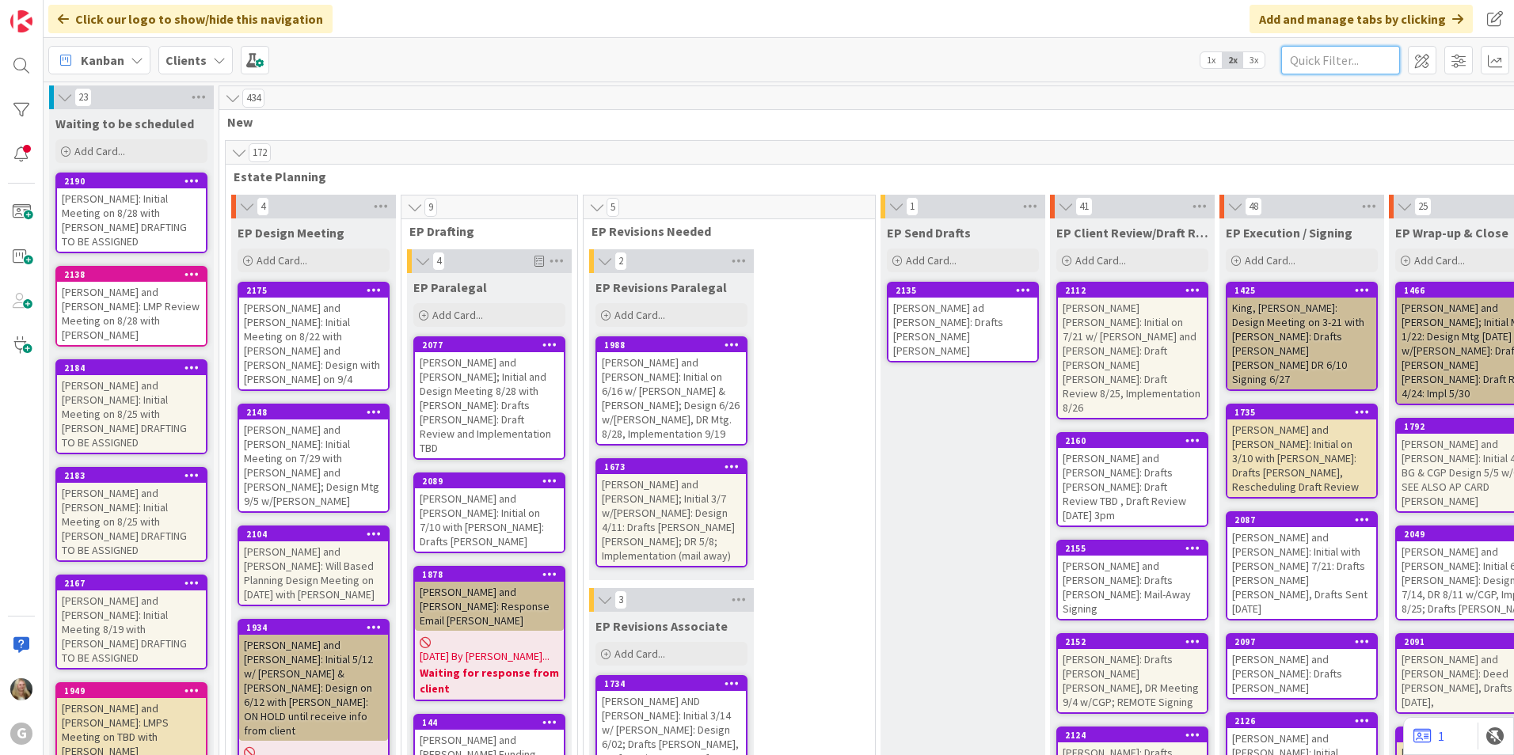
click at [1324, 53] on input "text" at bounding box center [1340, 60] width 119 height 29
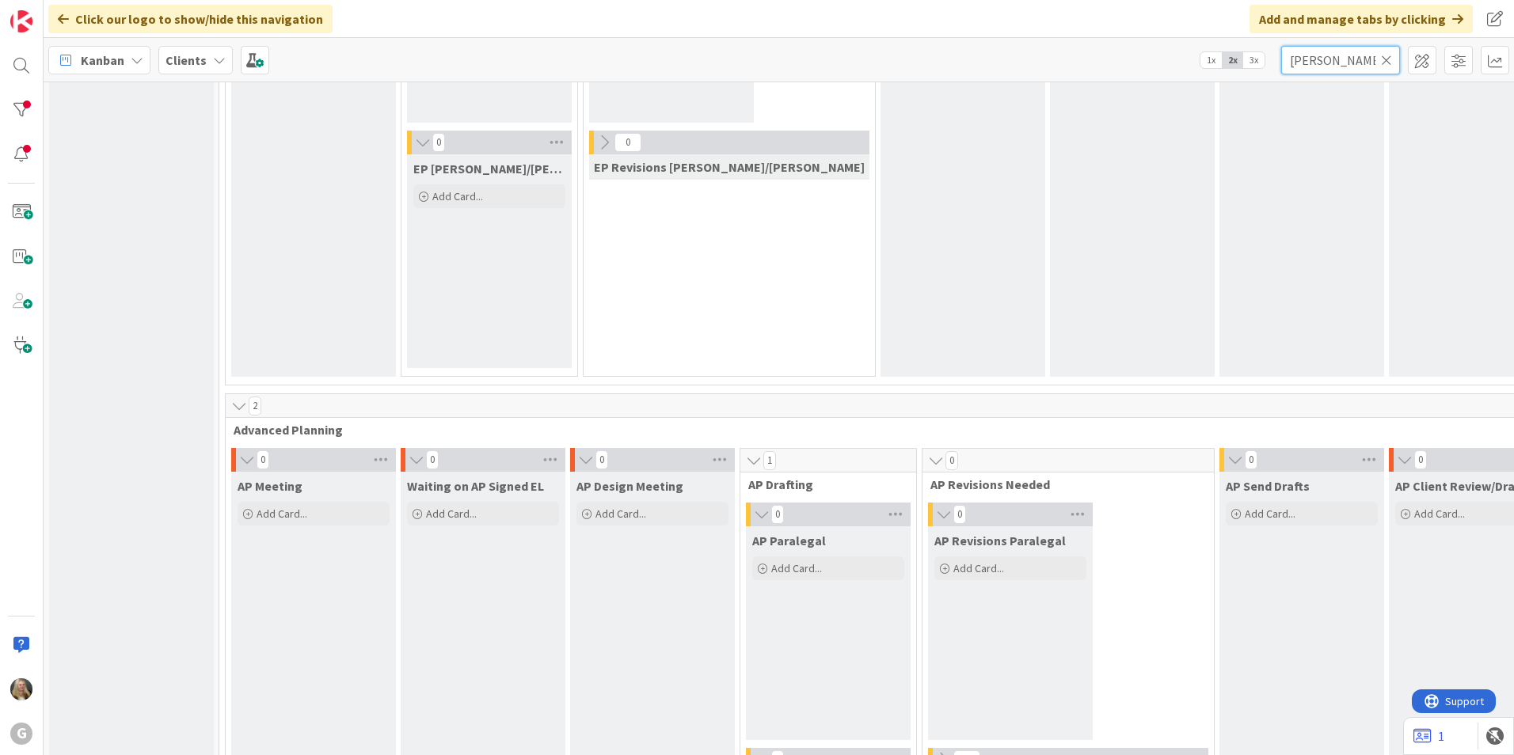
scroll to position [1109, 0]
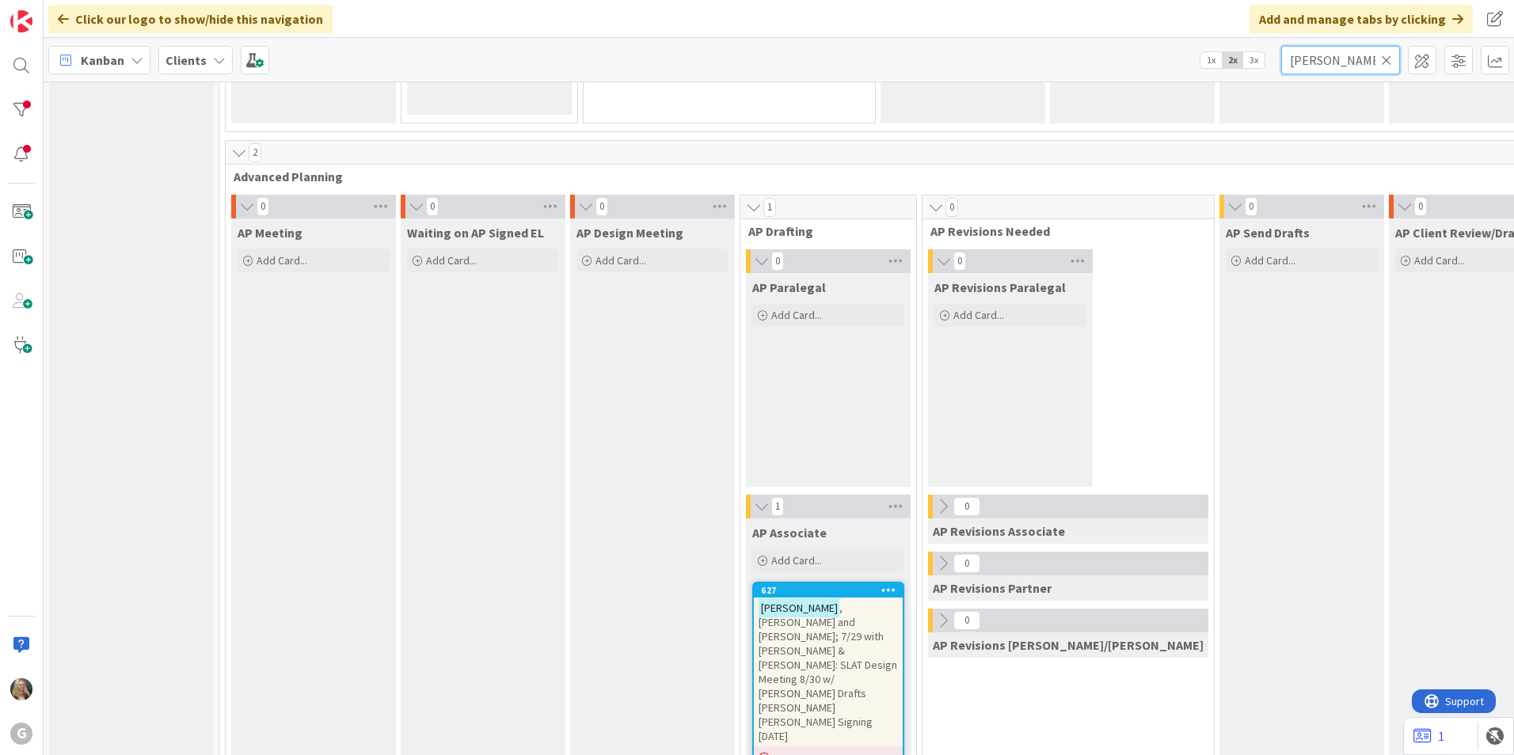
type input "[PERSON_NAME]"
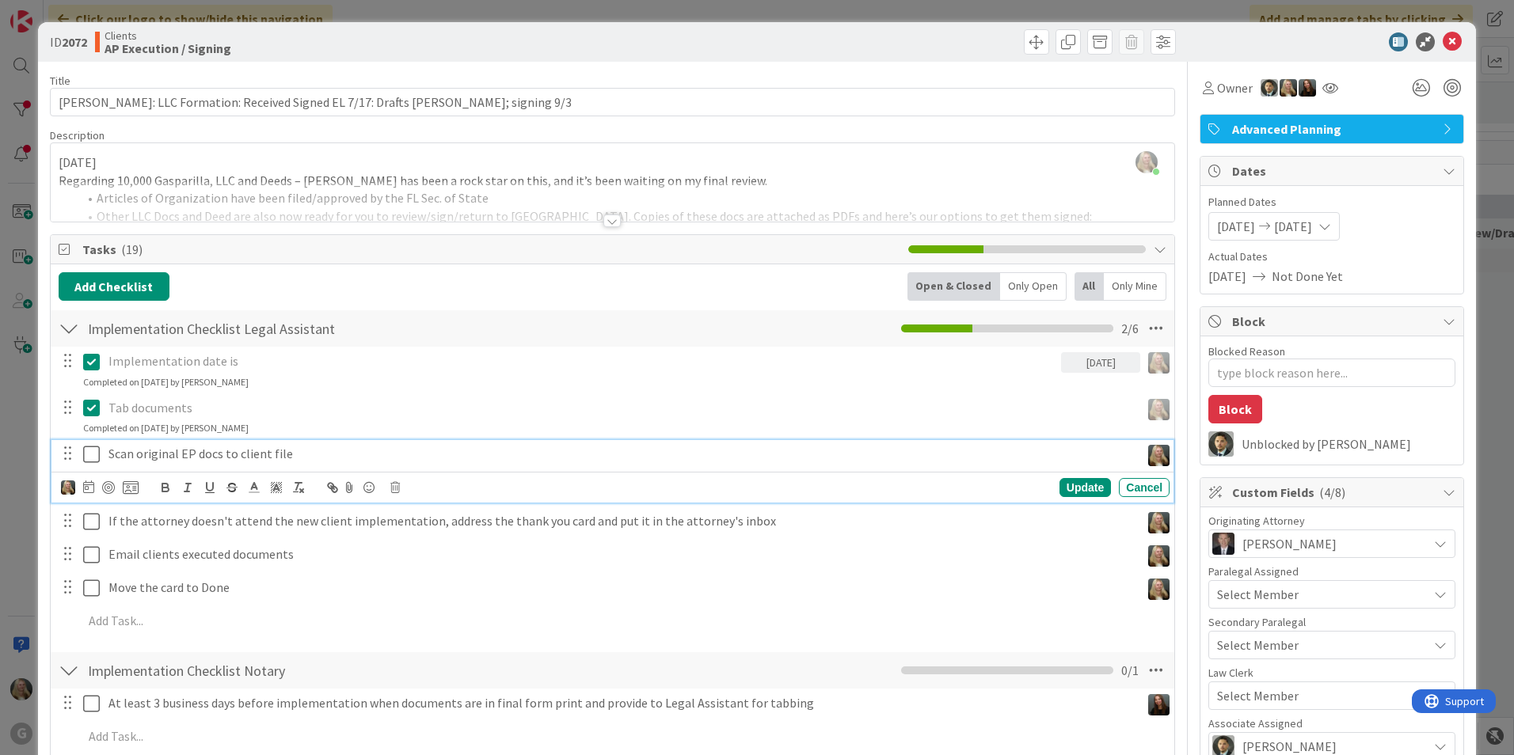
click at [92, 459] on icon at bounding box center [91, 454] width 17 height 19
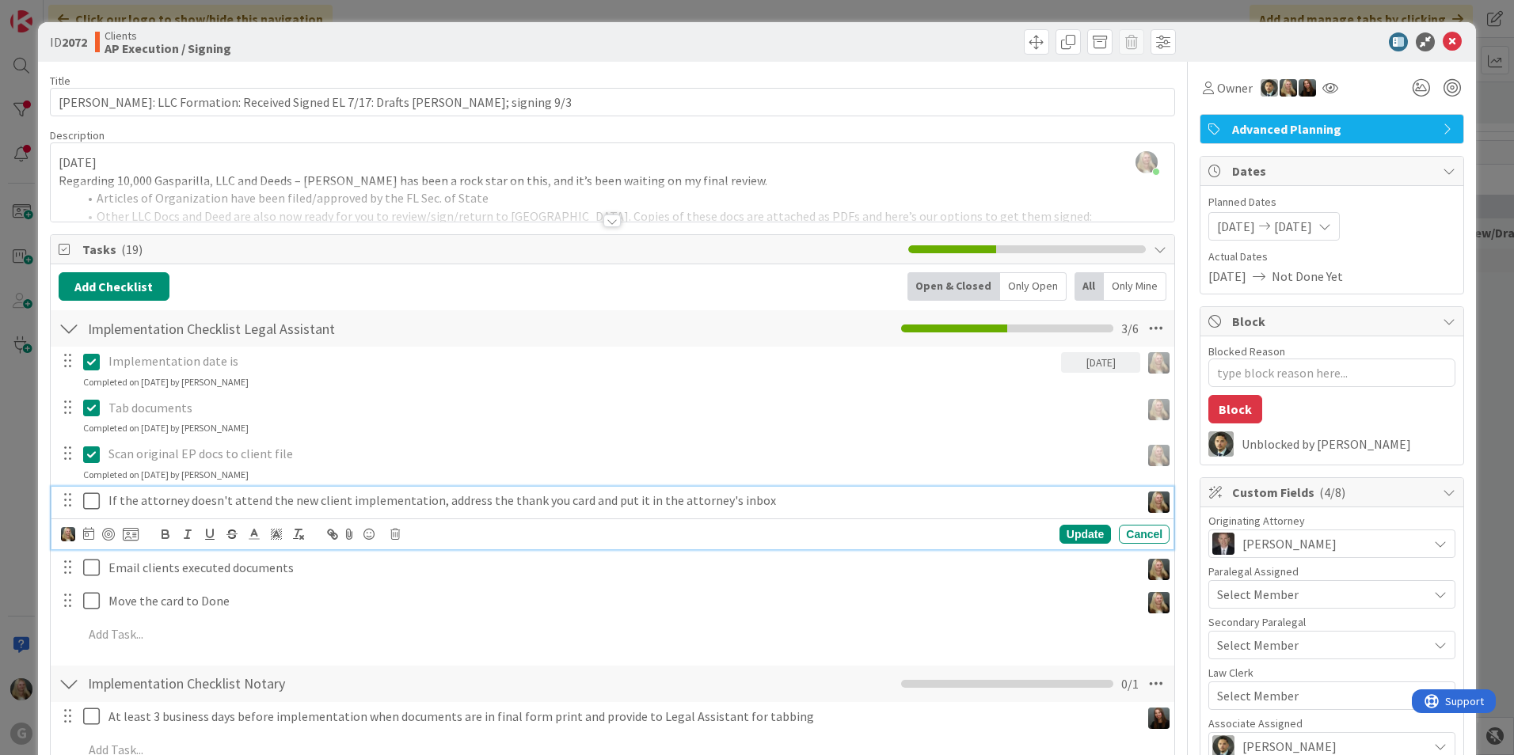
click at [200, 501] on p "If the attorney doesn't attend the new client implementation, address the thank…" at bounding box center [621, 501] width 1026 height 18
click at [394, 535] on icon at bounding box center [395, 534] width 10 height 11
click at [415, 600] on div "Delete" at bounding box center [435, 602] width 59 height 29
type textarea "x"
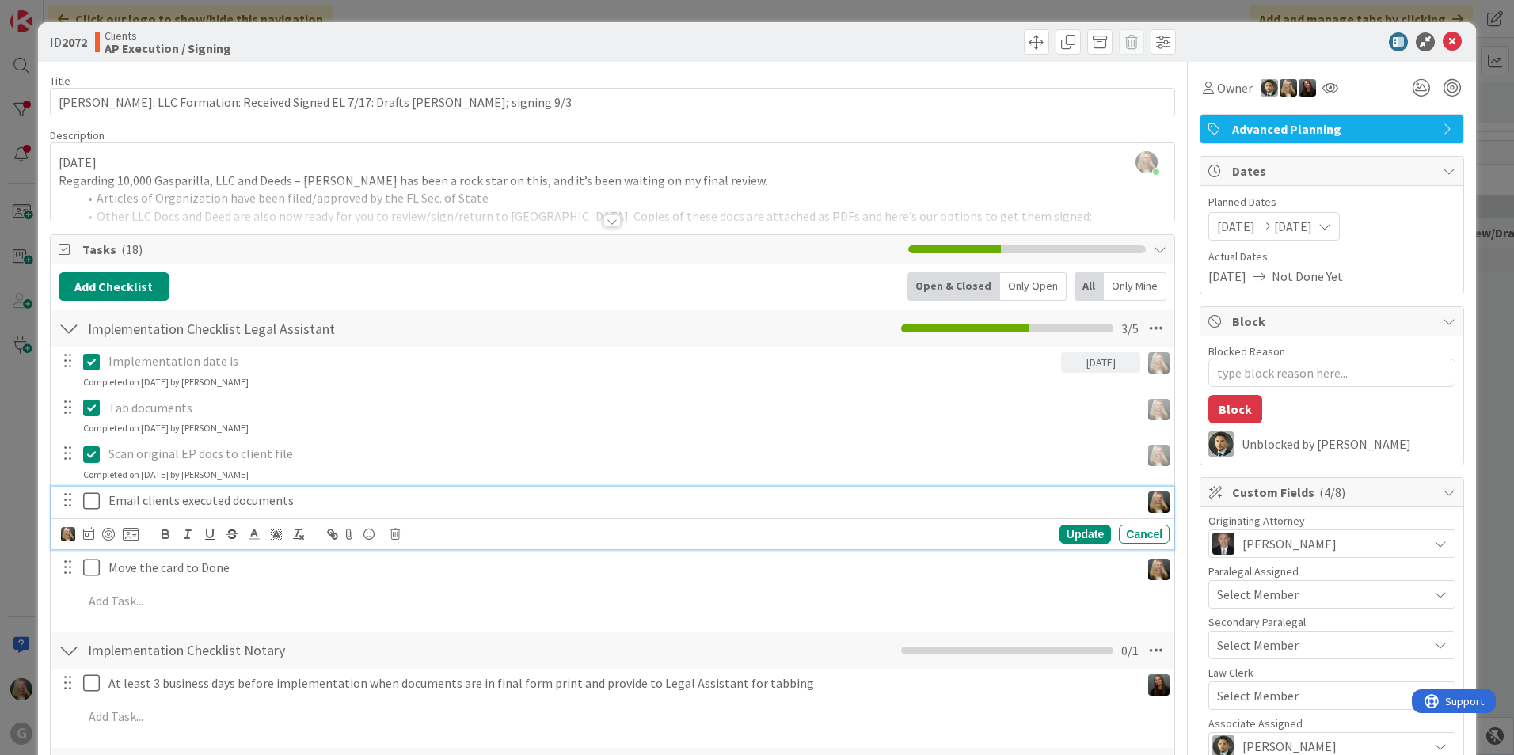
click at [283, 503] on p "Email clients executed documents" at bounding box center [621, 501] width 1026 height 18
drag, startPoint x: 303, startPoint y: 499, endPoint x: 89, endPoint y: 507, distance: 214.0
click at [89, 507] on div "Email clients executed documents" at bounding box center [614, 501] width 1112 height 28
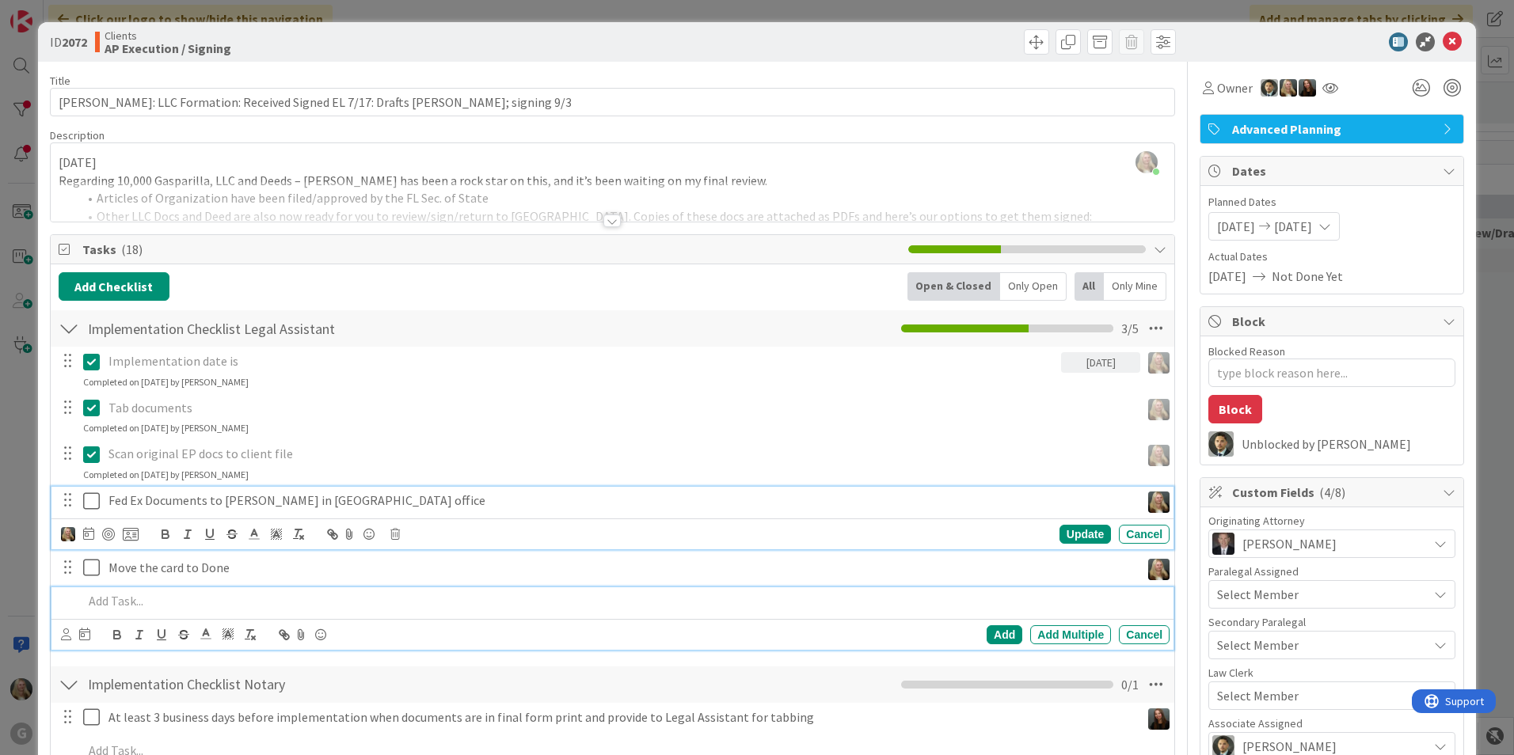
click at [268, 588] on div at bounding box center [623, 602] width 1093 height 28
click at [93, 502] on icon at bounding box center [91, 501] width 17 height 19
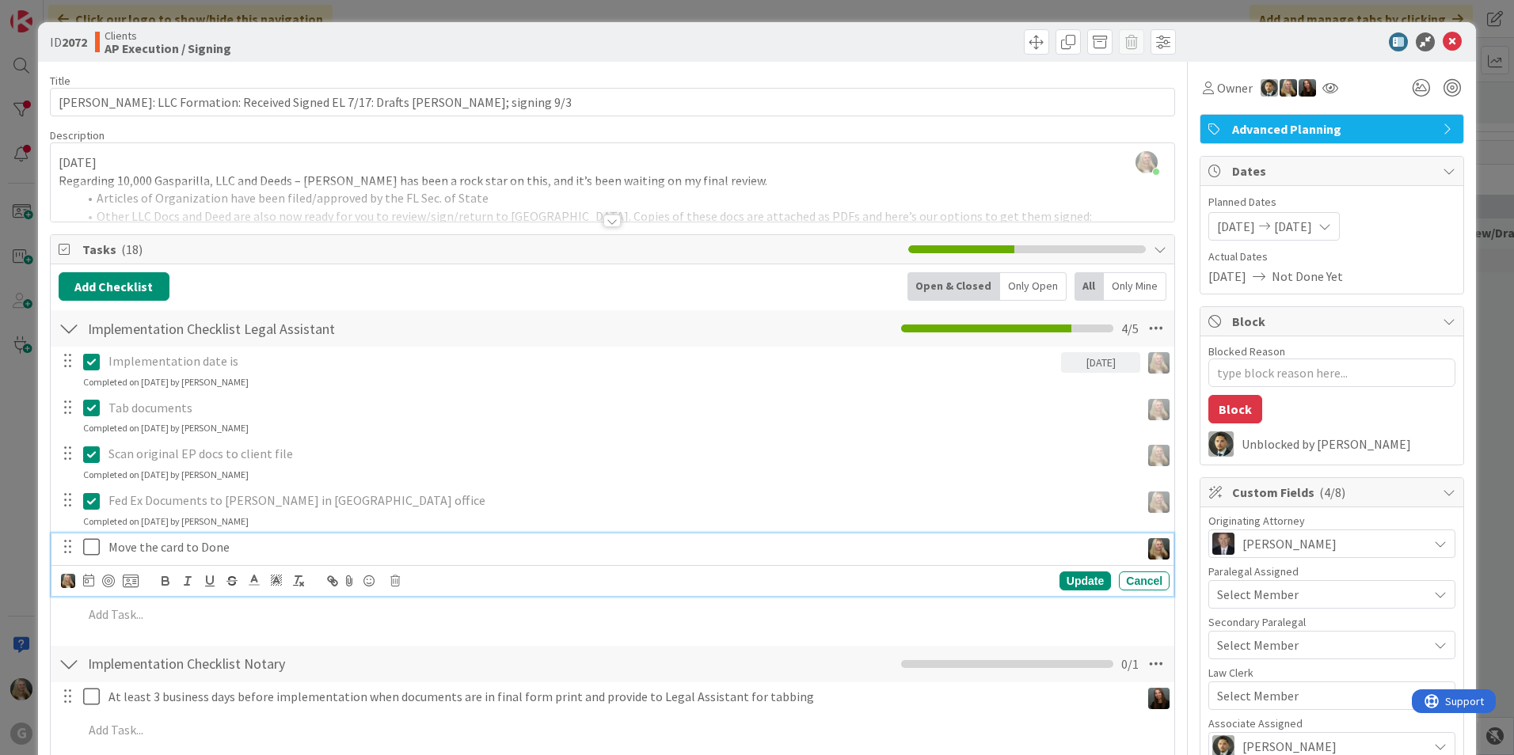
click at [158, 550] on p "Move the card to Done" at bounding box center [621, 548] width 1026 height 18
click at [391, 580] on icon at bounding box center [395, 581] width 10 height 11
click at [443, 647] on div "Delete" at bounding box center [435, 648] width 59 height 29
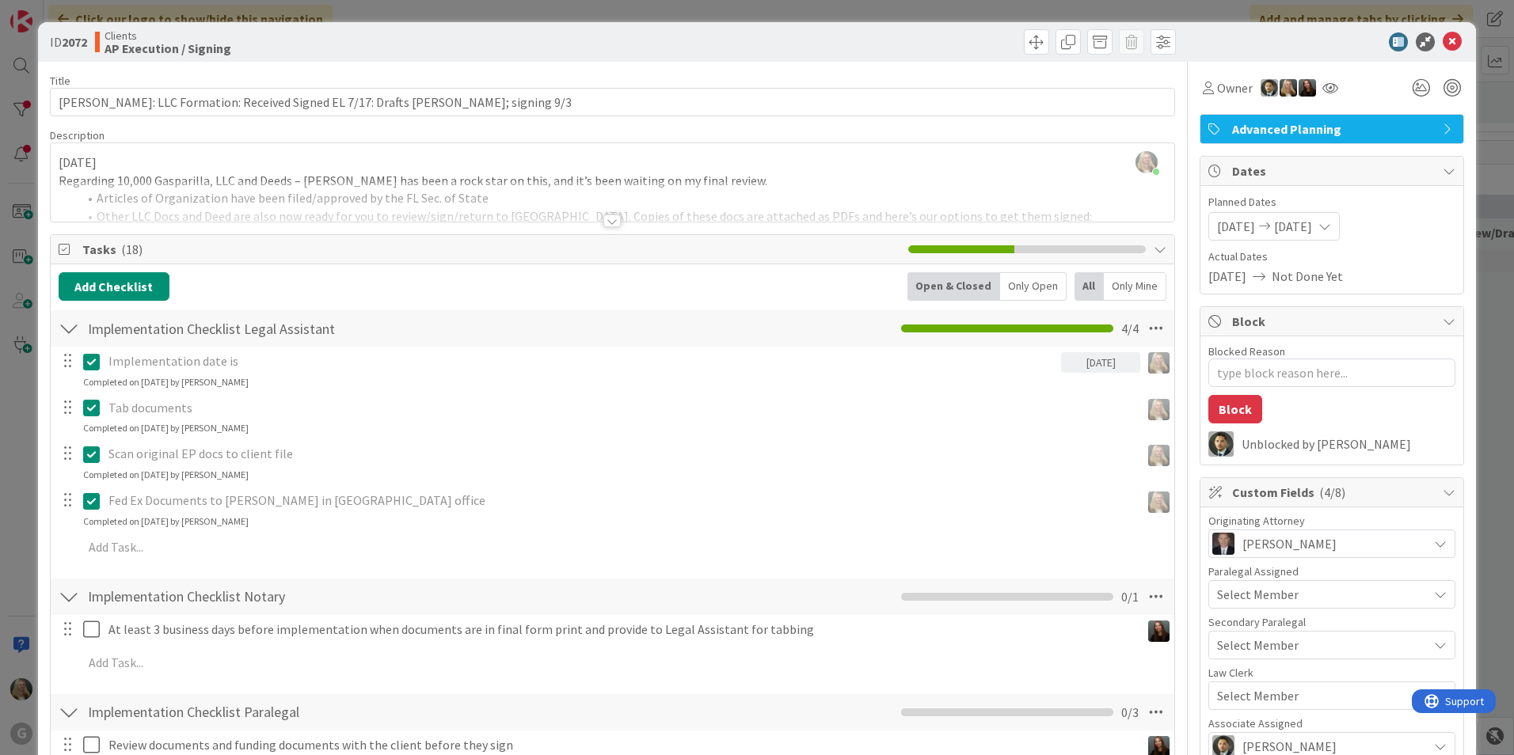
type textarea "x"
click at [1443, 44] on icon at bounding box center [1452, 41] width 19 height 19
